Goal: Task Accomplishment & Management: Use online tool/utility

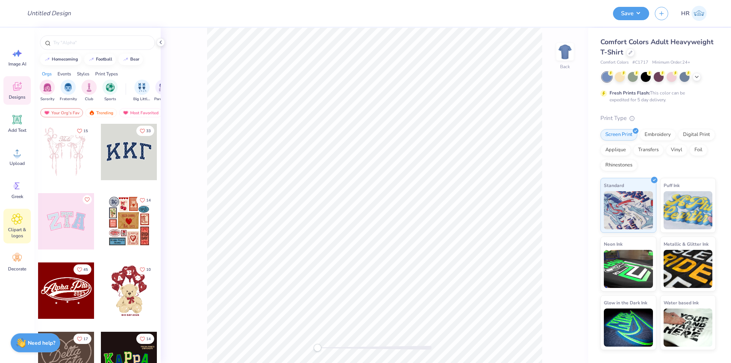
click at [26, 223] on div "Clipart & logos" at bounding box center [16, 226] width 27 height 35
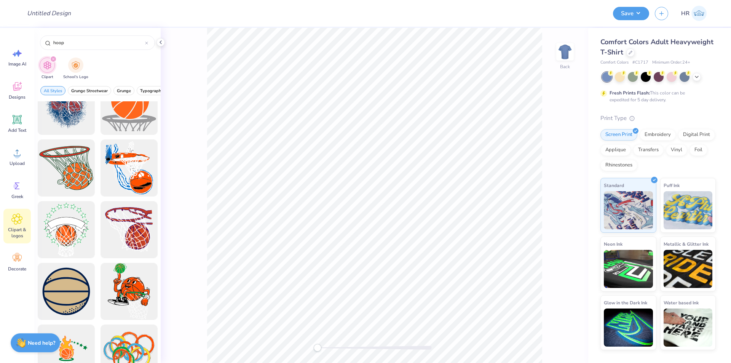
scroll to position [405, 0]
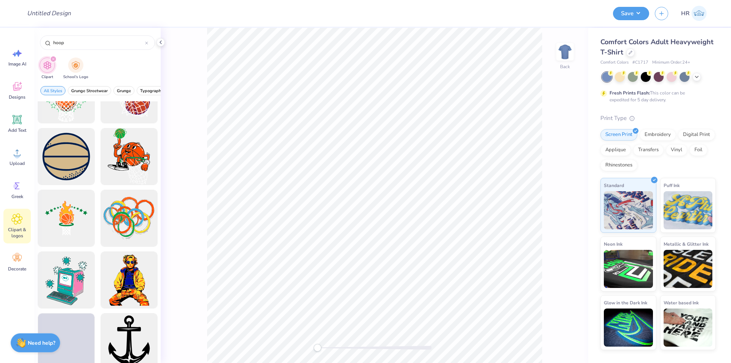
type input "hoop"
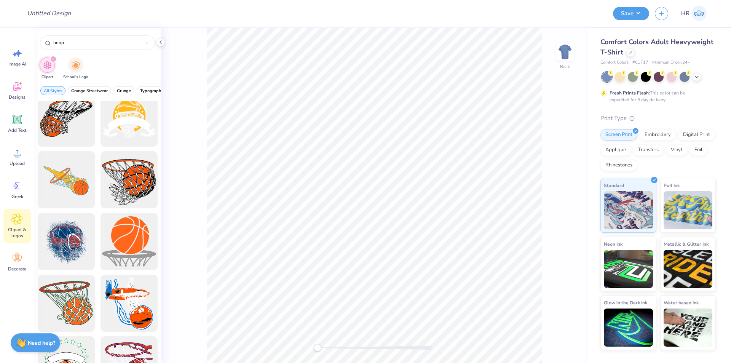
scroll to position [122, 0]
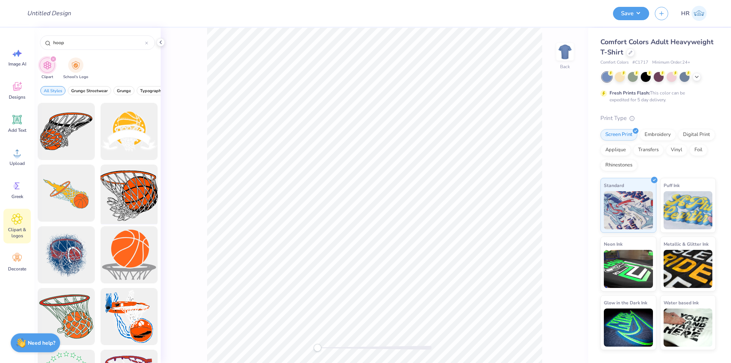
click at [133, 198] on div at bounding box center [128, 193] width 63 height 63
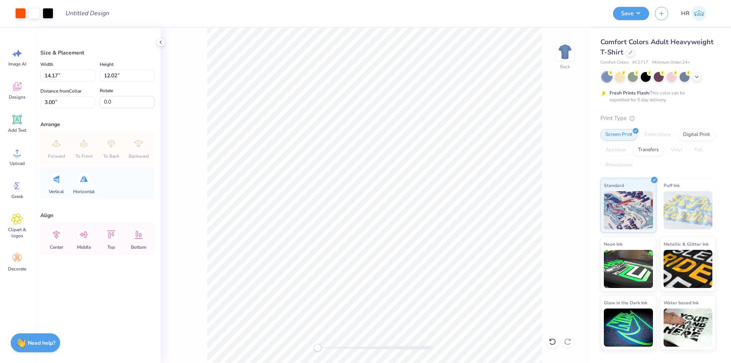
type input "8.67"
type input "7.35"
type input "10.93"
type input "9.27"
type input "4.63"
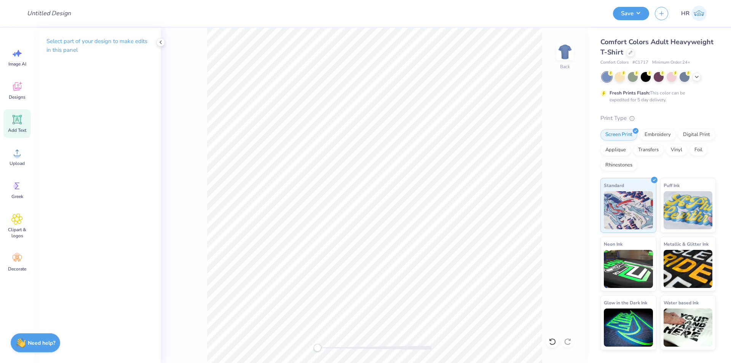
click at [19, 128] on span "Add Text" at bounding box center [17, 130] width 18 height 6
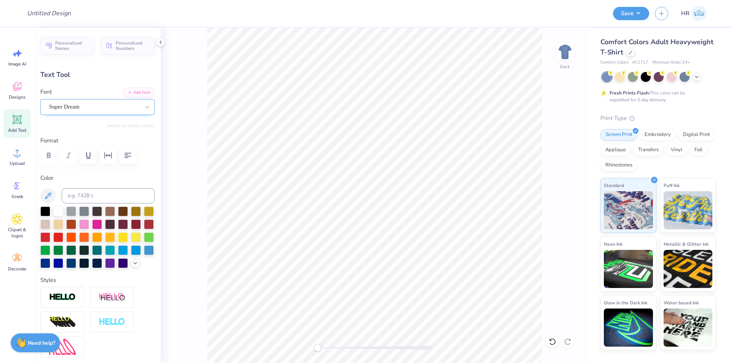
scroll to position [6, 2]
type textarea "SWISHES"
type input "9.77"
type input "1.68"
type input "6.99"
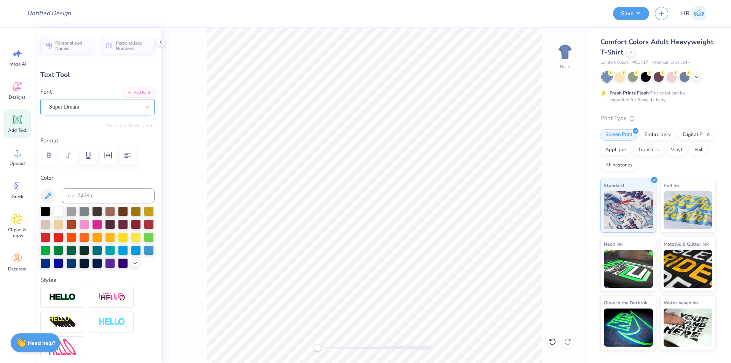
click at [89, 113] on div "Super Dream" at bounding box center [97, 107] width 114 height 16
click at [92, 171] on div "Times New Roman" at bounding box center [97, 170] width 94 height 14
type input "times"
type input "9.70"
type input "1.61"
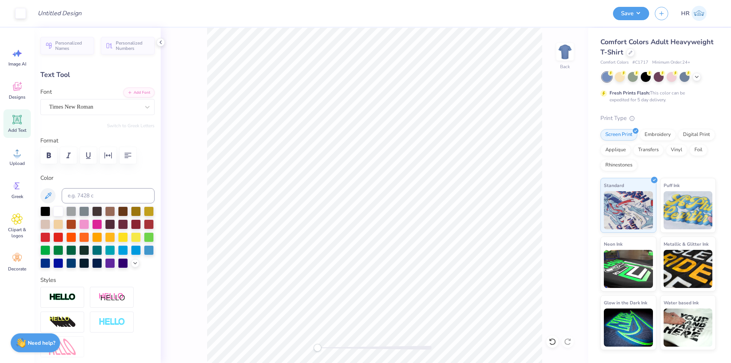
type input "6.89"
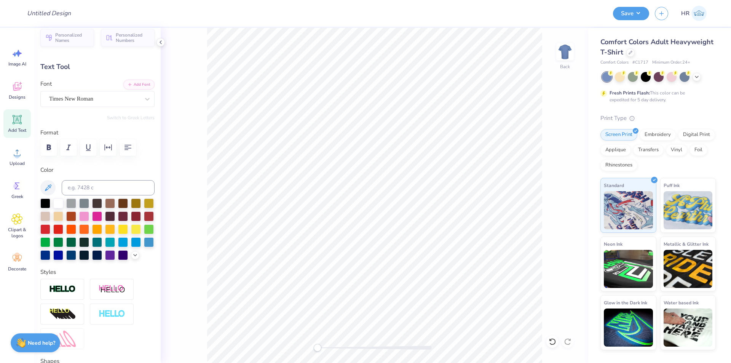
scroll to position [0, 0]
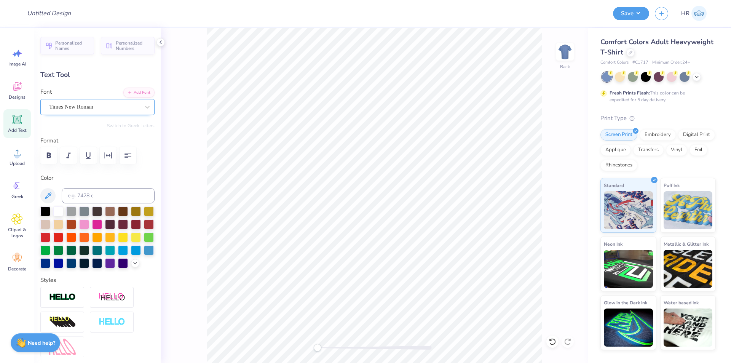
click at [134, 107] on div "Times New Roman" at bounding box center [94, 107] width 92 height 12
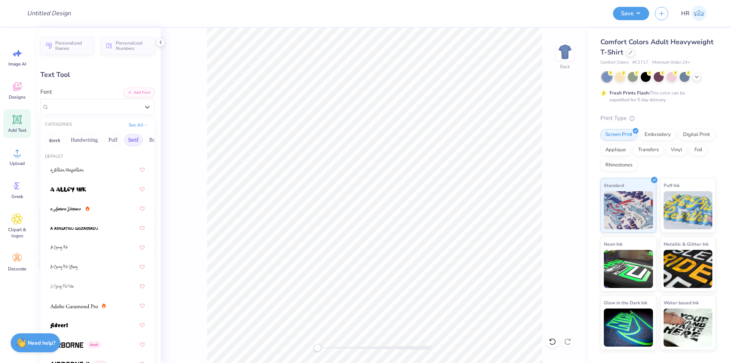
click at [132, 140] on button "Serif" at bounding box center [133, 140] width 19 height 12
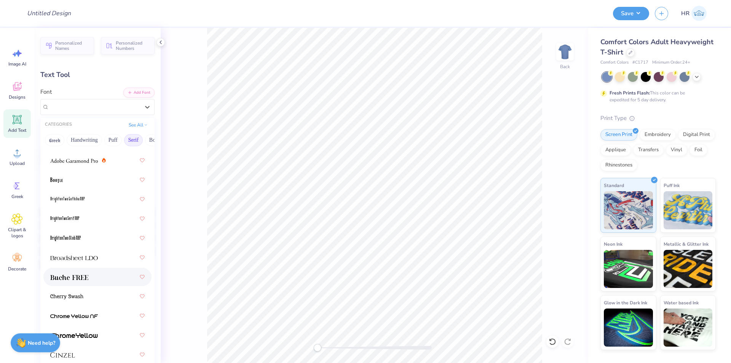
scroll to position [38, 0]
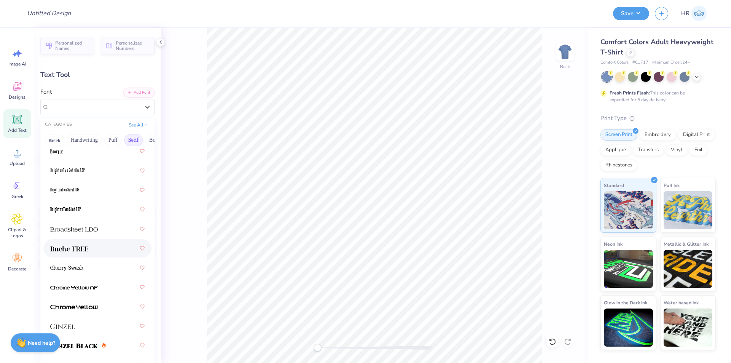
click at [90, 253] on div at bounding box center [97, 248] width 94 height 14
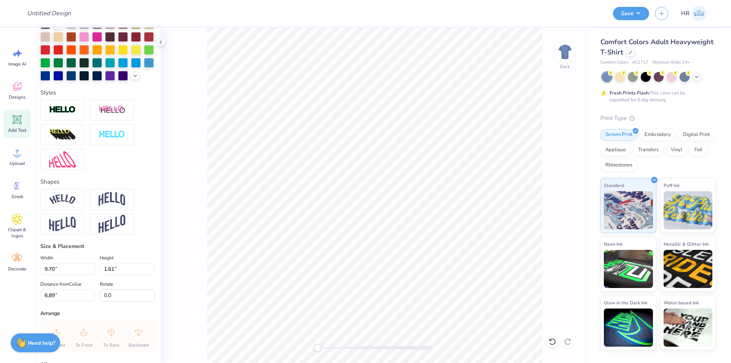
scroll to position [190, 0]
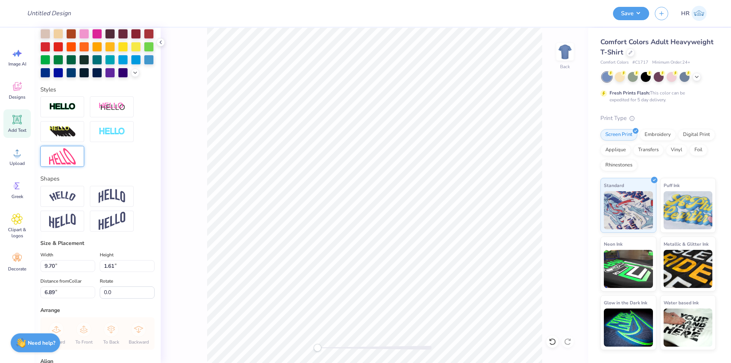
click at [62, 164] on img at bounding box center [62, 156] width 27 height 16
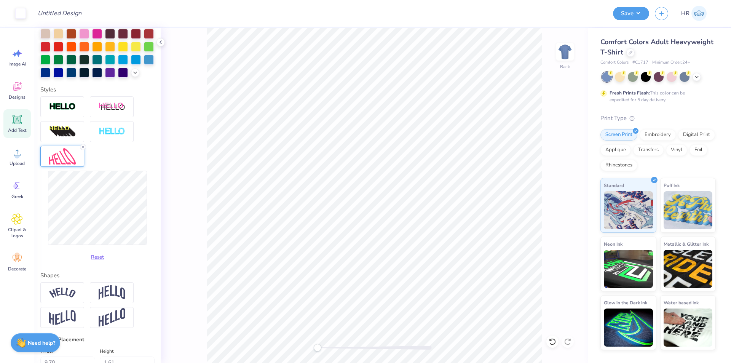
type input "10.37"
type input "2.65"
type input "6.23"
type textarea "HELLO"
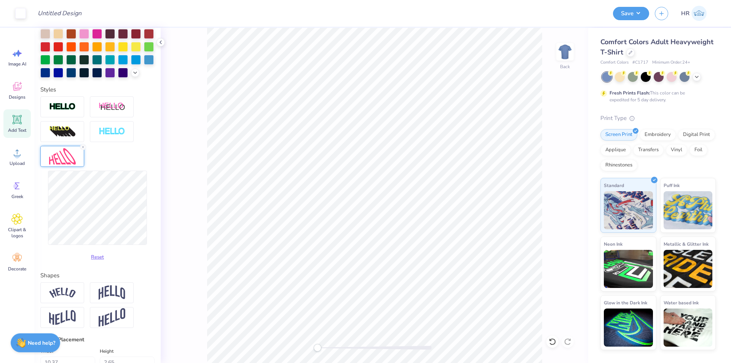
type input "10.36"
click at [161, 40] on icon at bounding box center [161, 42] width 6 height 6
type input "3.00"
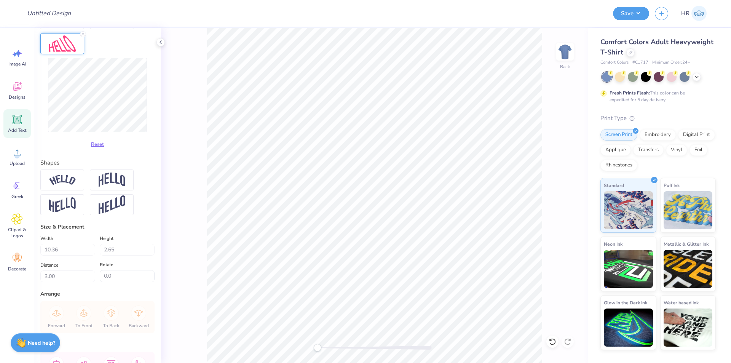
scroll to position [343, 0]
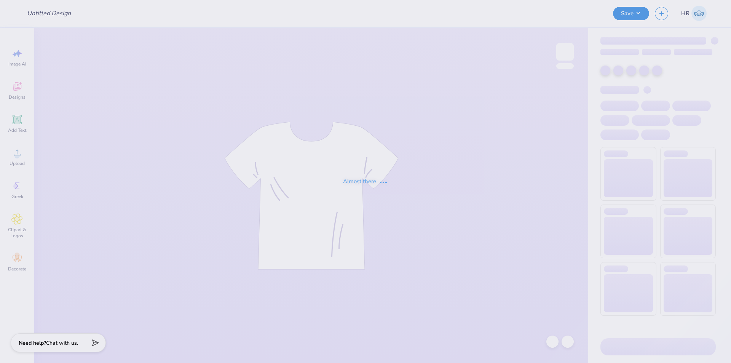
type input "Training: Merch for AKPsi"
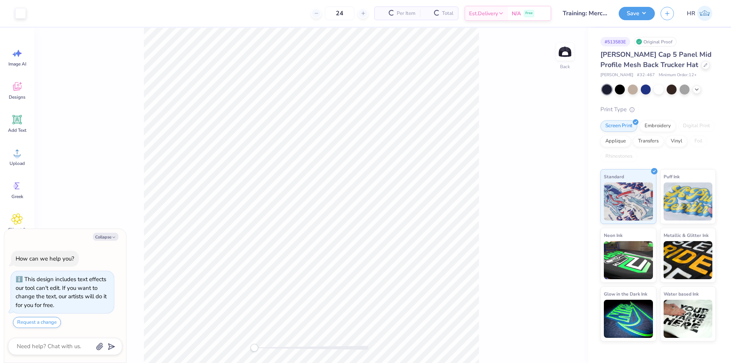
click at [143, 56] on div "Back" at bounding box center [311, 195] width 554 height 335
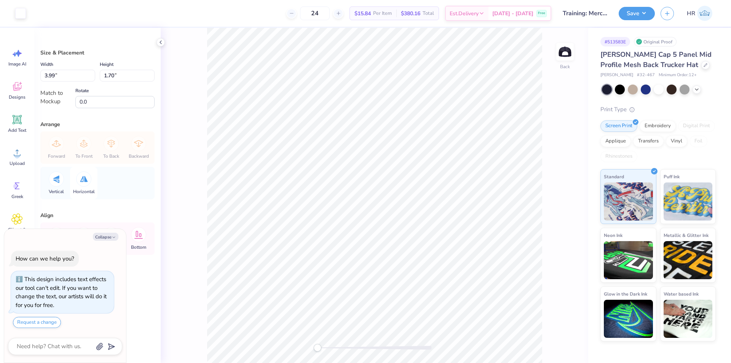
click at [80, 179] on icon at bounding box center [84, 179] width 8 height 6
click at [45, 177] on div "Vertical" at bounding box center [56, 183] width 27 height 32
click at [53, 178] on div at bounding box center [56, 178] width 15 height 15
click at [83, 182] on div at bounding box center [83, 178] width 15 height 15
click at [101, 233] on button "Collapse" at bounding box center [106, 237] width 26 height 8
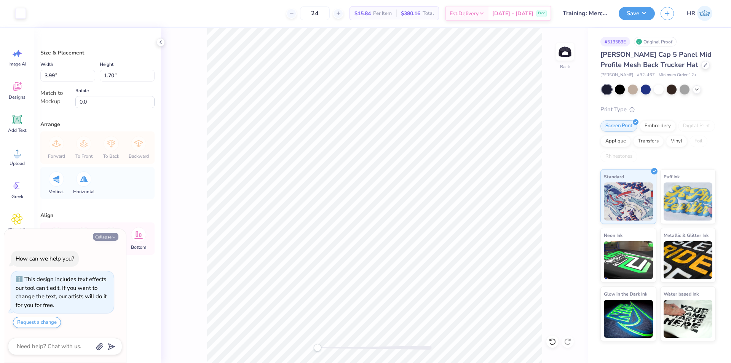
type textarea "x"
